Goal: Task Accomplishment & Management: Manage account settings

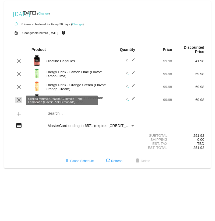
click at [18, 100] on mat-icon "clear" at bounding box center [19, 99] width 6 height 6
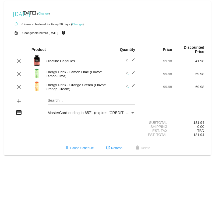
click at [134, 73] on mat-icon "edit" at bounding box center [131, 74] width 6 height 6
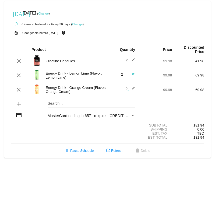
type input "1"
click at [124, 76] on input "1" at bounding box center [124, 75] width 7 height 4
click at [134, 88] on mat-icon "edit" at bounding box center [131, 89] width 6 height 6
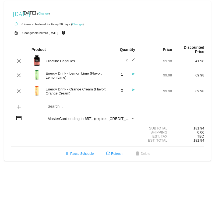
type input "1"
click at [125, 92] on input "1" at bounding box center [124, 90] width 7 height 4
click at [101, 21] on div "autorenew 6 items scheduled for Every 30 days ( Change )" at bounding box center [107, 24] width 193 height 11
click at [49, 14] on link "Change" at bounding box center [43, 13] width 10 height 3
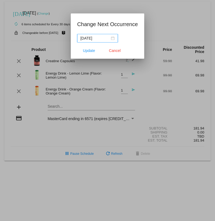
click at [111, 37] on div "[DATE]" at bounding box center [97, 38] width 34 height 6
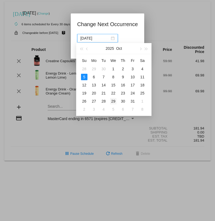
click at [114, 101] on div "29" at bounding box center [113, 101] width 6 height 6
type input "[DATE]"
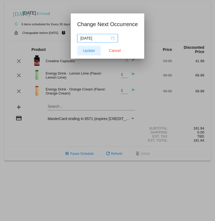
click at [85, 51] on span "Update" at bounding box center [89, 50] width 12 height 4
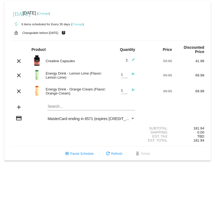
click at [131, 20] on div "autorenew 6 items scheduled for Every 30 days ( Change )" at bounding box center [107, 24] width 193 height 11
click at [133, 90] on mat-icon "send" at bounding box center [131, 91] width 6 height 6
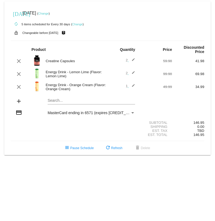
click at [133, 73] on mat-icon "edit" at bounding box center [131, 74] width 6 height 6
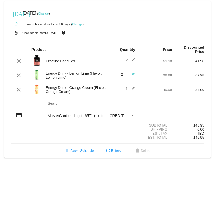
type input "1"
click at [125, 76] on input "1" at bounding box center [124, 75] width 7 height 4
click at [132, 75] on mat-icon "send" at bounding box center [131, 75] width 6 height 6
